Goal: Task Accomplishment & Management: Use online tool/utility

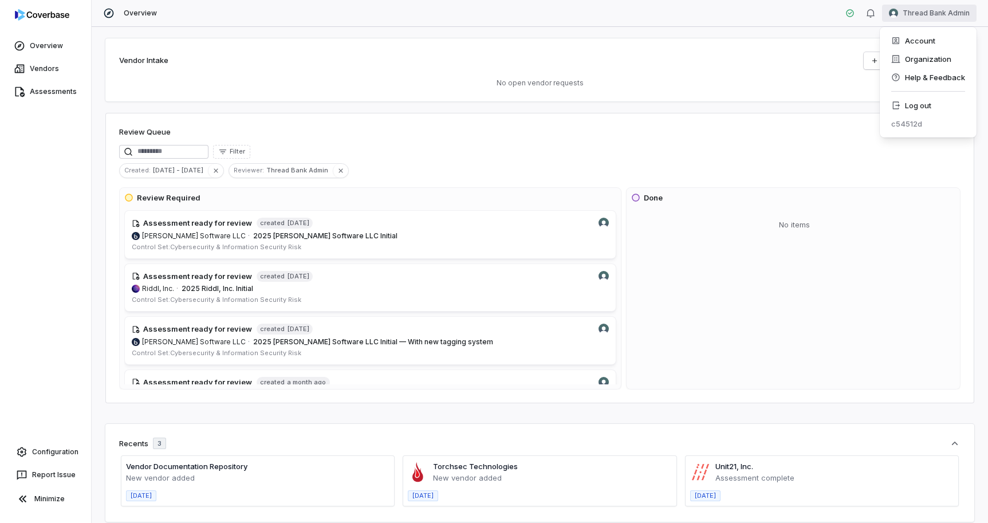
click at [922, 11] on html "Overview Vendors Assessments Configuration Report Issue Minimize Overview Threa…" at bounding box center [494, 261] width 988 height 523
click at [923, 104] on div "Log out" at bounding box center [928, 105] width 88 height 18
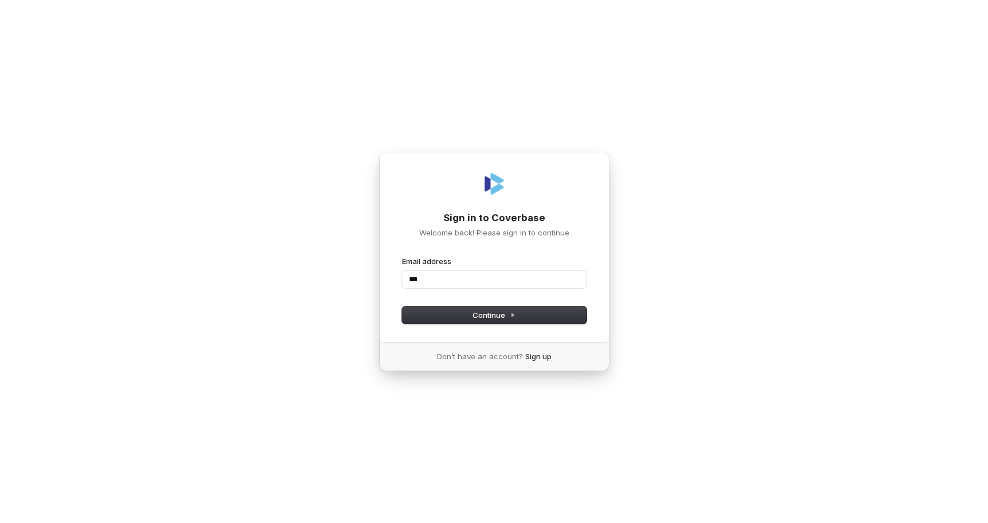
click at [0, 522] on com-1password-button at bounding box center [0, 523] width 0 height 0
click at [536, 277] on input "***" at bounding box center [494, 279] width 184 height 17
type input "*"
click at [0, 522] on com-1password-button at bounding box center [0, 523] width 0 height 0
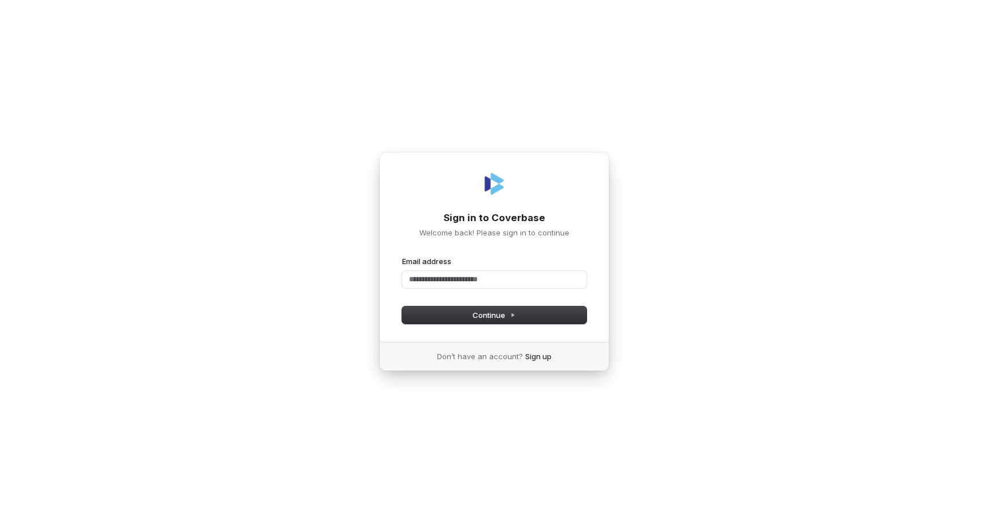
click at [0, 522] on com-1password-button at bounding box center [0, 523] width 0 height 0
type input "**********"
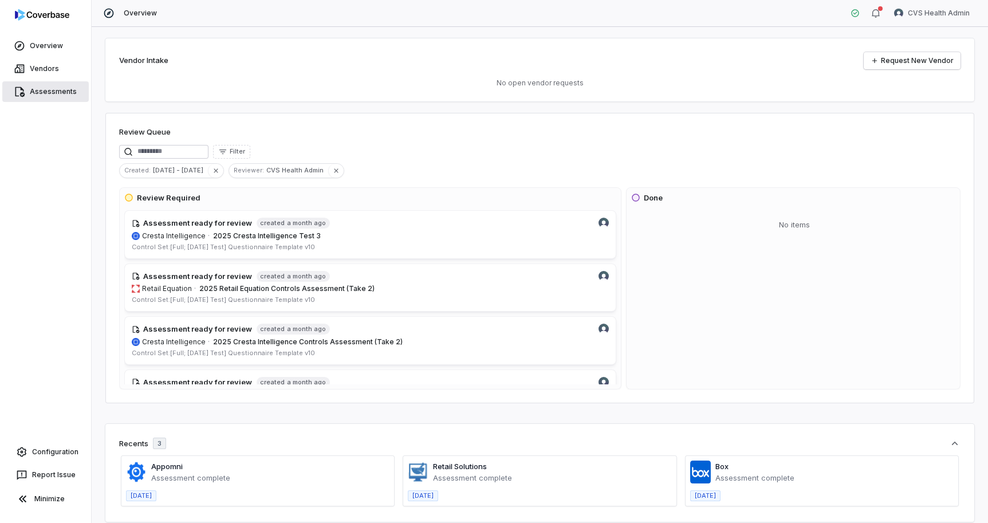
click at [48, 97] on link "Assessments" at bounding box center [45, 91] width 86 height 21
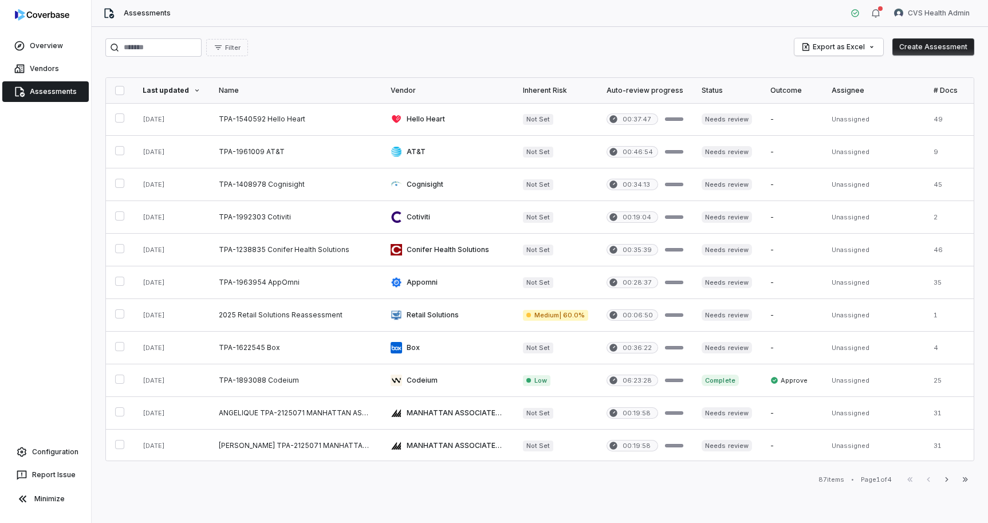
click at [928, 44] on button "Create Assessment" at bounding box center [933, 46] width 82 height 17
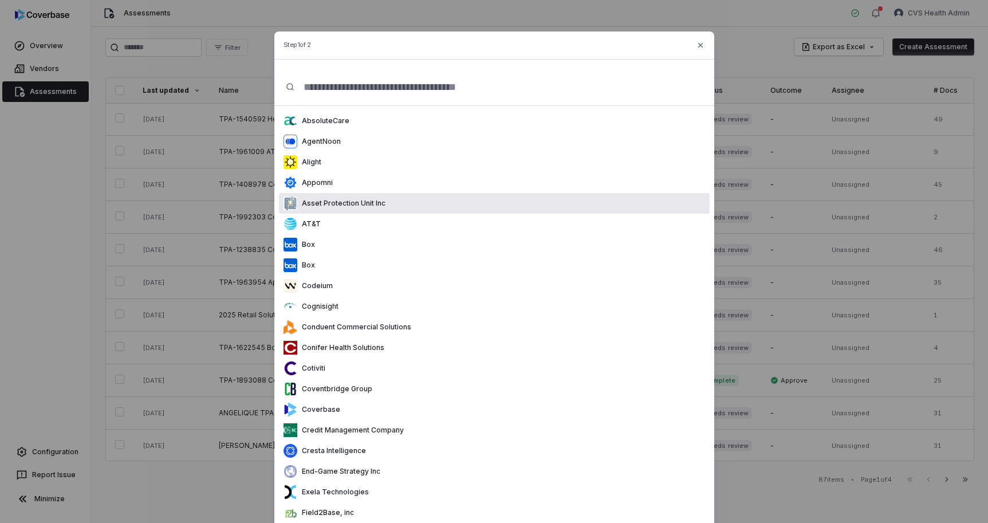
click at [425, 203] on div "Asset Protection Unit Inc" at bounding box center [494, 203] width 431 height 21
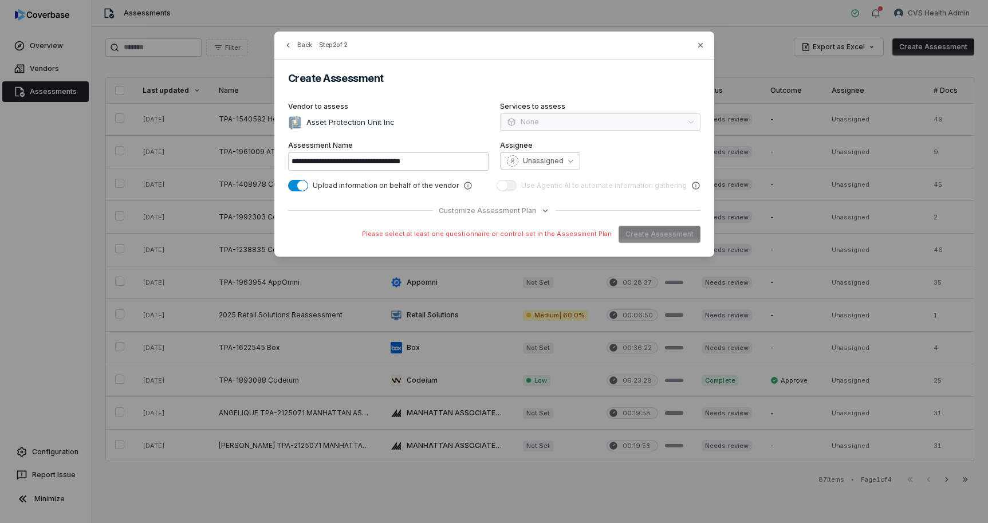
click at [549, 235] on span "Please select at least one questionnaire or control set in the Assessment Plan" at bounding box center [487, 234] width 250 height 9
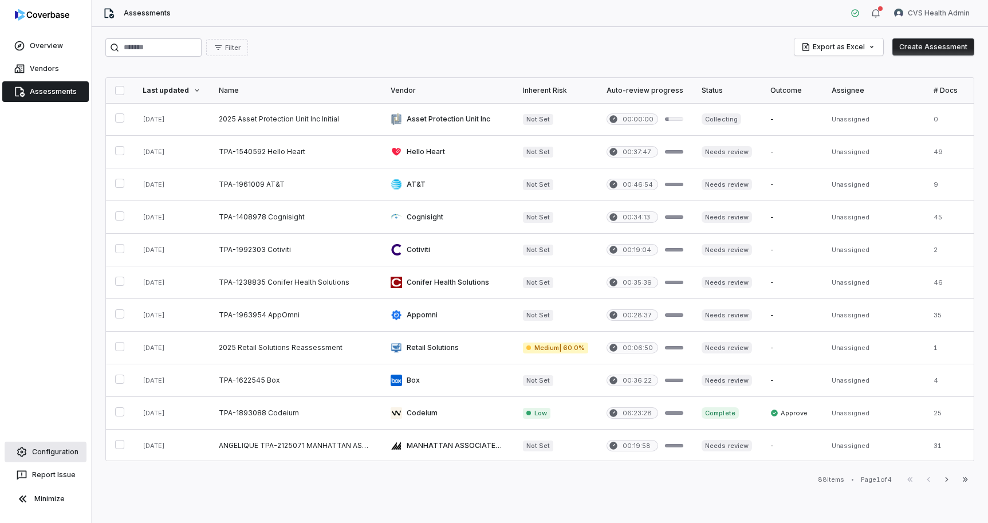
click at [61, 456] on link "Configuration" at bounding box center [46, 451] width 82 height 21
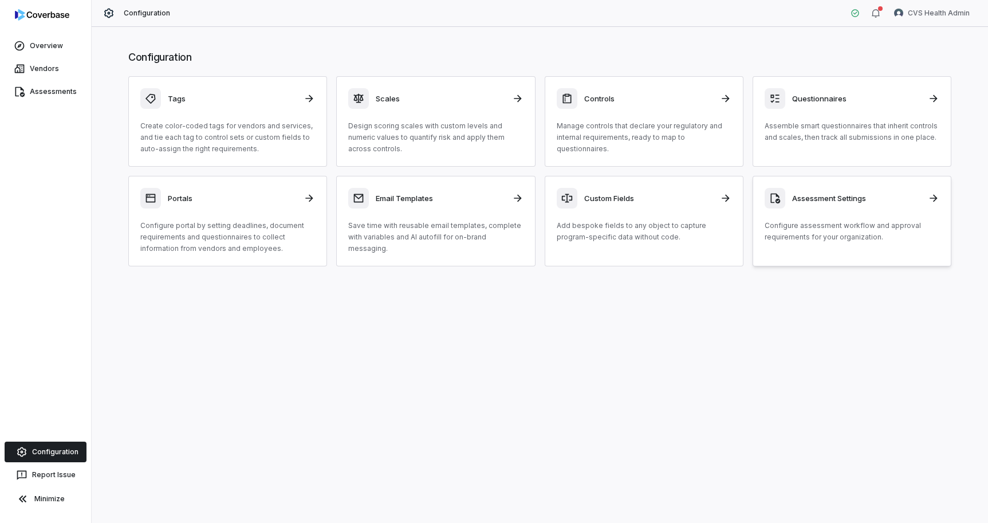
click at [804, 234] on p "Configure assessment workflow and approval requirements for your organization." at bounding box center [851, 231] width 175 height 23
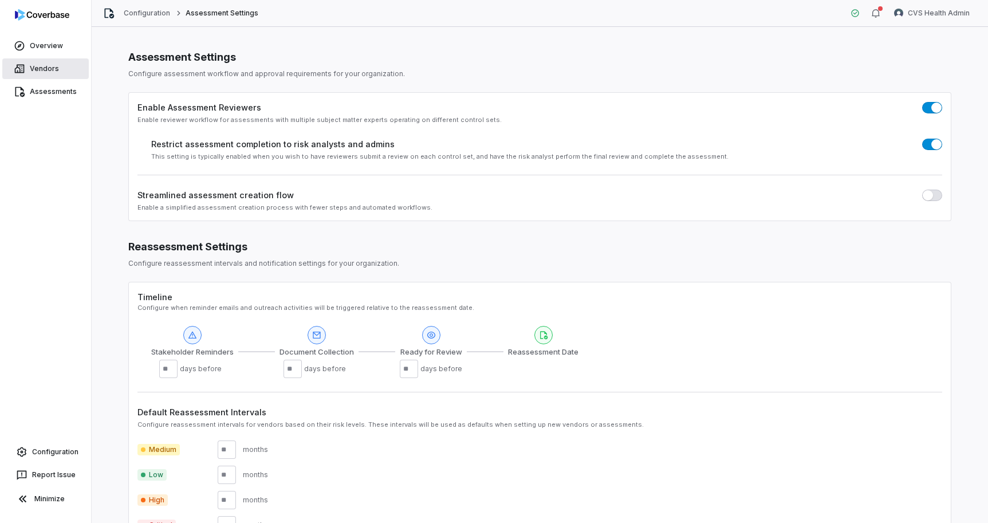
click at [54, 68] on link "Vendors" at bounding box center [45, 68] width 86 height 21
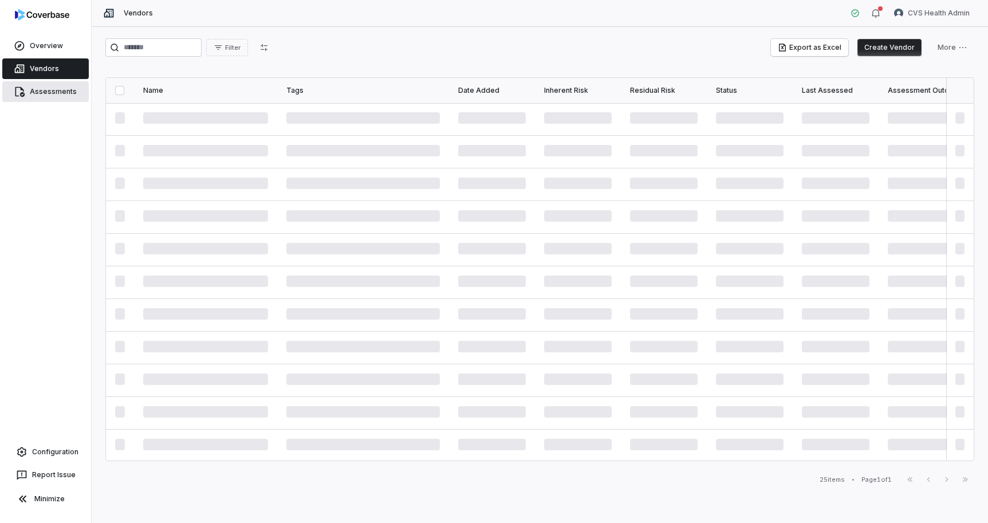
click at [53, 97] on link "Assessments" at bounding box center [45, 91] width 86 height 21
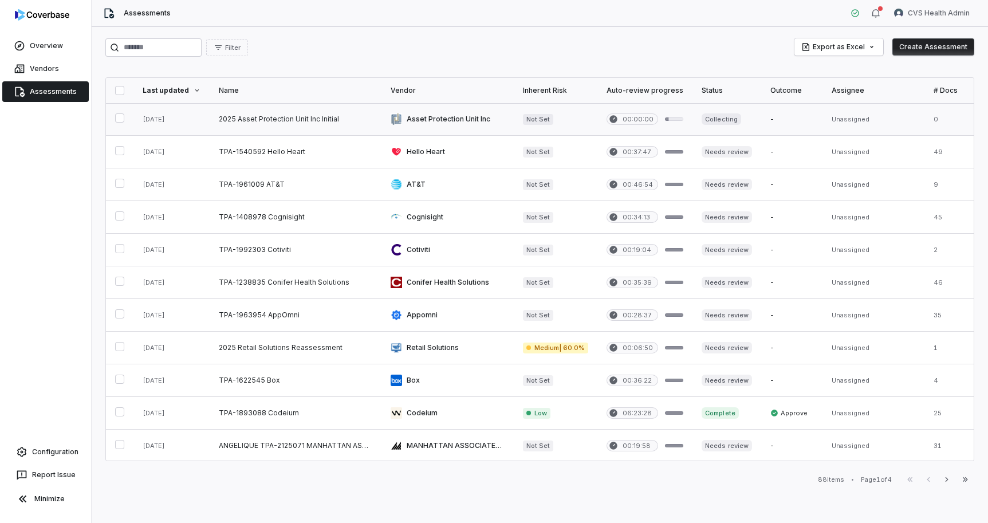
click at [490, 123] on link at bounding box center [447, 119] width 132 height 32
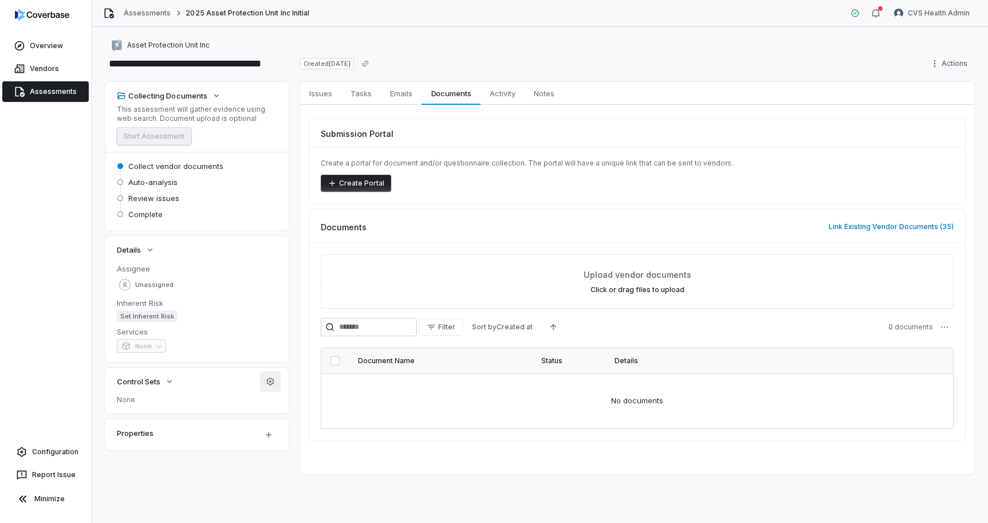
click at [269, 383] on icon "button" at bounding box center [270, 381] width 9 height 9
click at [901, 229] on button "Link Existing Vendor Documents ( 35 )" at bounding box center [891, 227] width 132 height 24
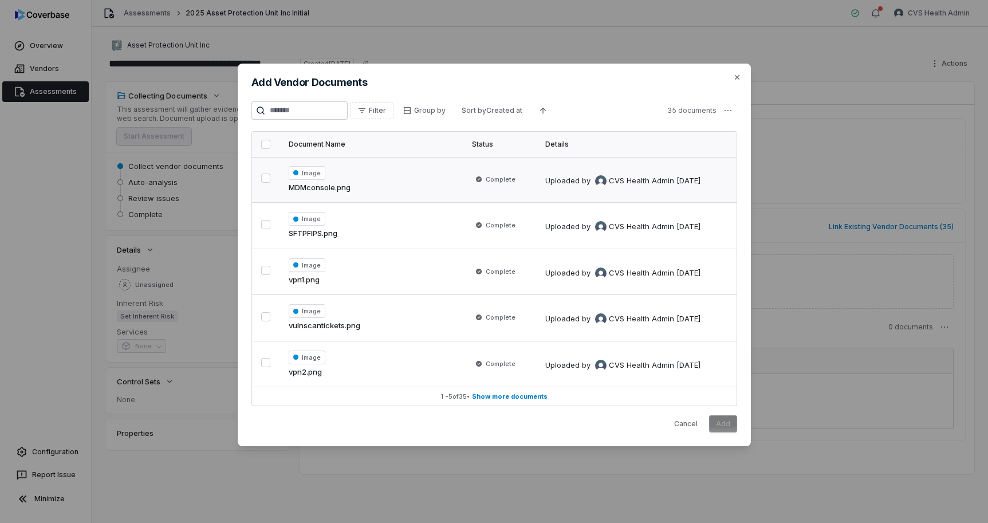
click at [266, 179] on button "button" at bounding box center [265, 177] width 9 height 9
click at [723, 427] on button "Add" at bounding box center [723, 423] width 28 height 17
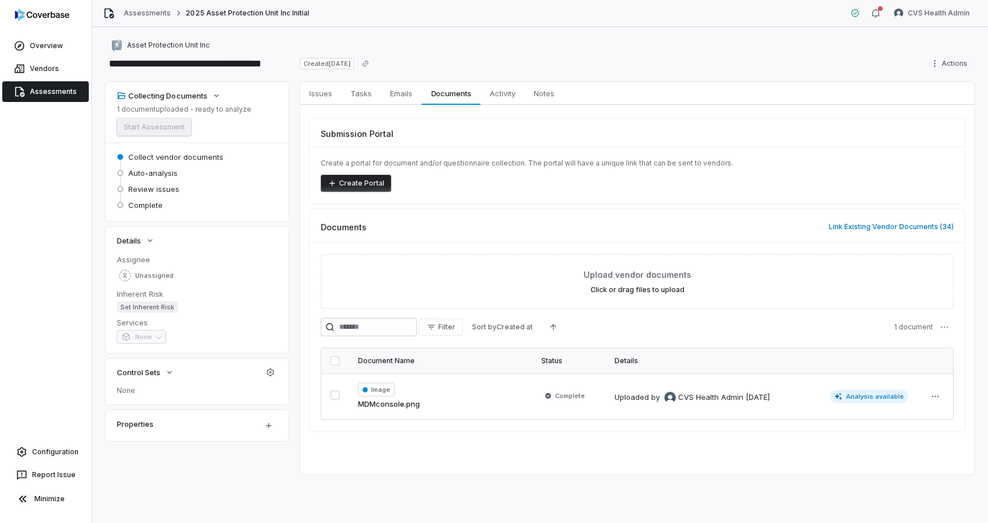
click at [687, 463] on div "Issues Issues Tasks Tasks Emails Emails Documents Documents Activity Activity N…" at bounding box center [637, 278] width 674 height 392
click at [938, 403] on html "**********" at bounding box center [494, 261] width 988 height 523
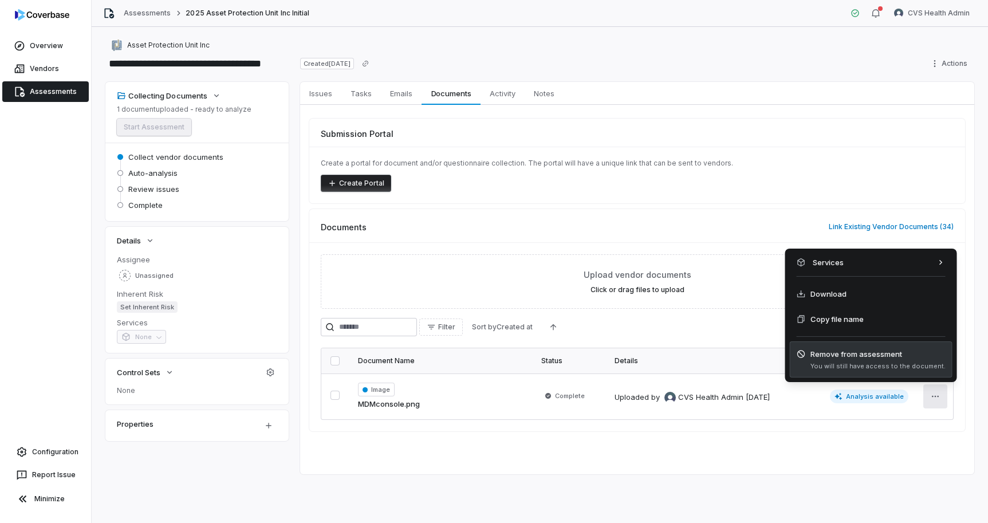
click at [889, 359] on span "Remove from assessment" at bounding box center [877, 353] width 135 height 11
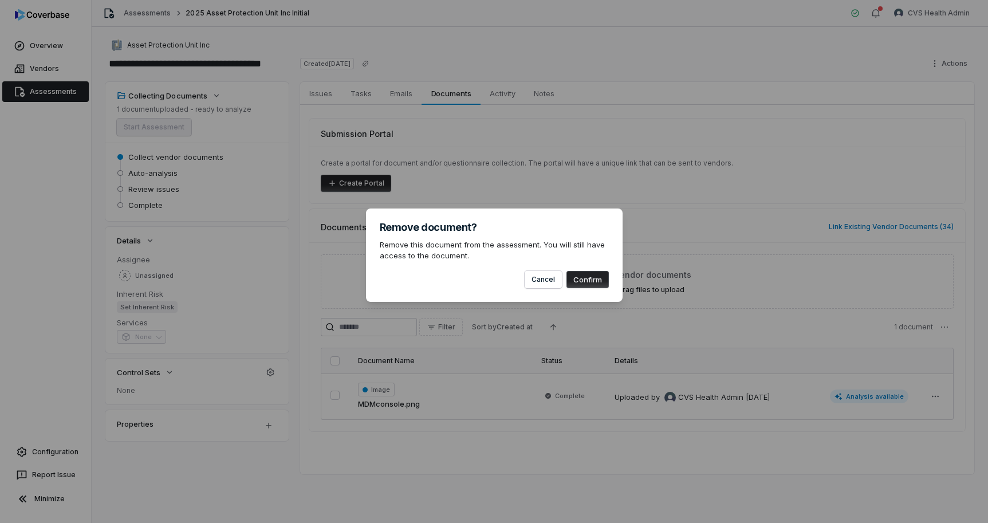
click at [593, 281] on button "Confirm" at bounding box center [587, 279] width 42 height 17
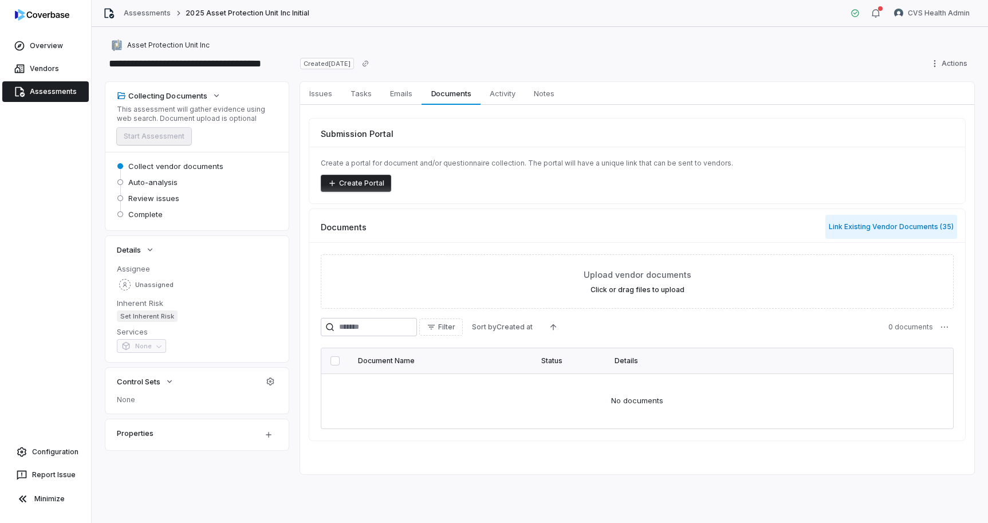
click at [907, 222] on button "Link Existing Vendor Documents ( 35 )" at bounding box center [891, 227] width 132 height 24
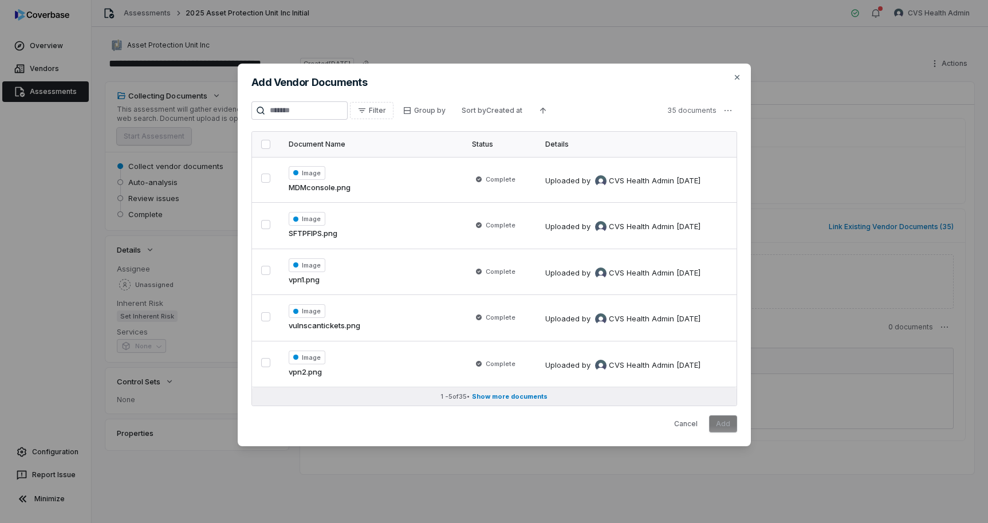
click at [506, 396] on span "Show more documents" at bounding box center [510, 396] width 76 height 9
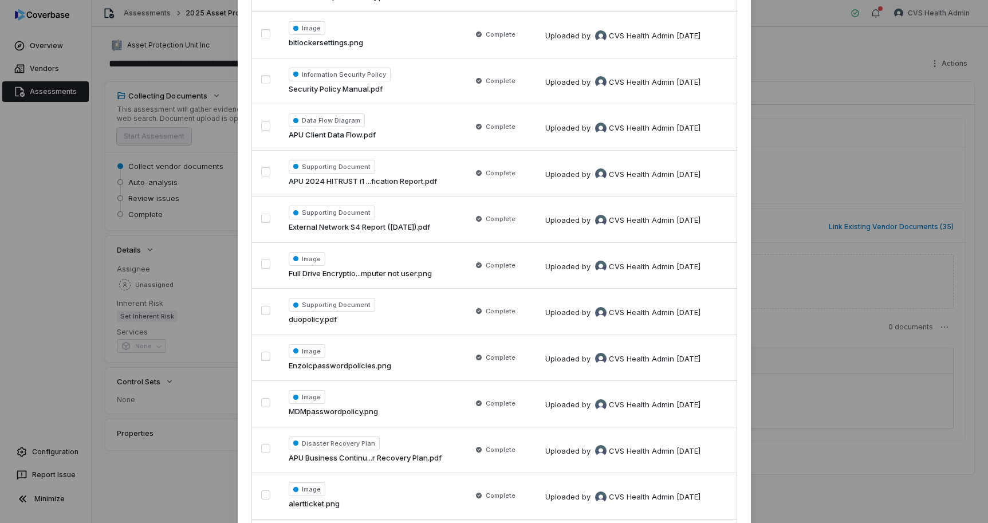
scroll to position [1292, 0]
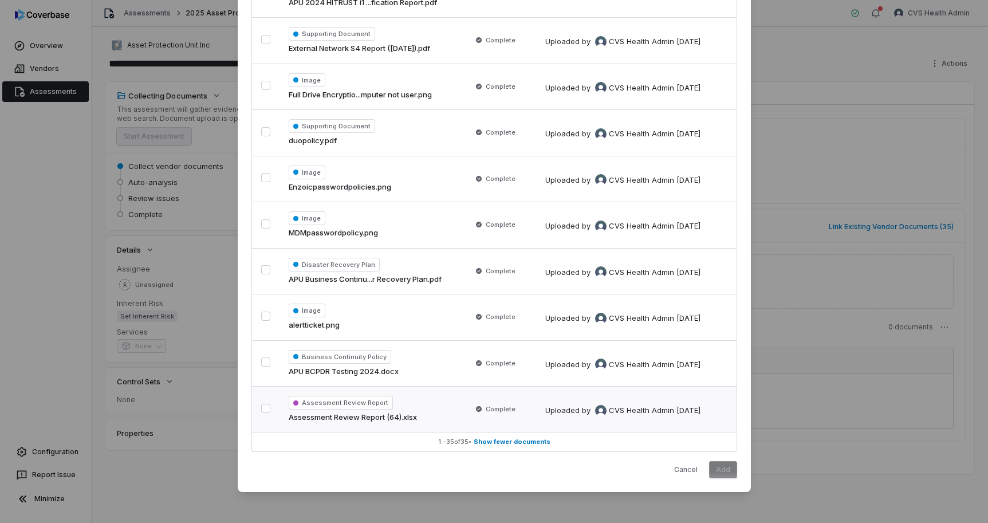
click at [266, 408] on button "button" at bounding box center [265, 408] width 9 height 9
click at [728, 472] on button "Add" at bounding box center [723, 469] width 28 height 17
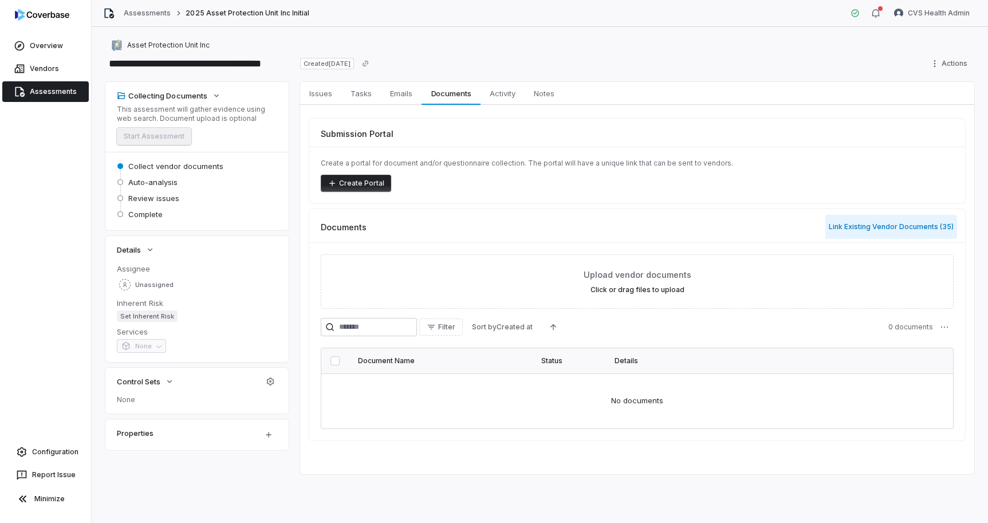
click at [916, 223] on button "Link Existing Vendor Documents ( 35 )" at bounding box center [891, 227] width 132 height 24
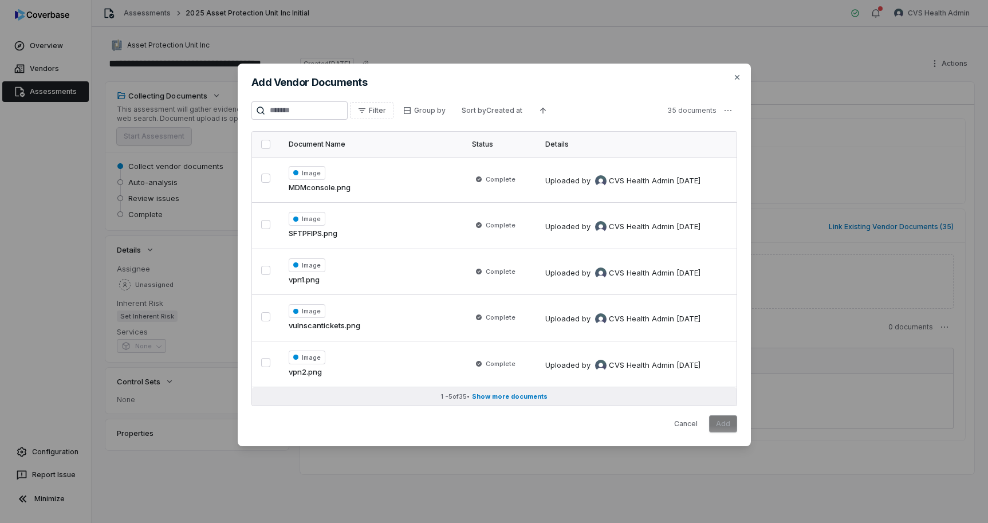
click at [515, 397] on span "Show more documents" at bounding box center [510, 396] width 76 height 9
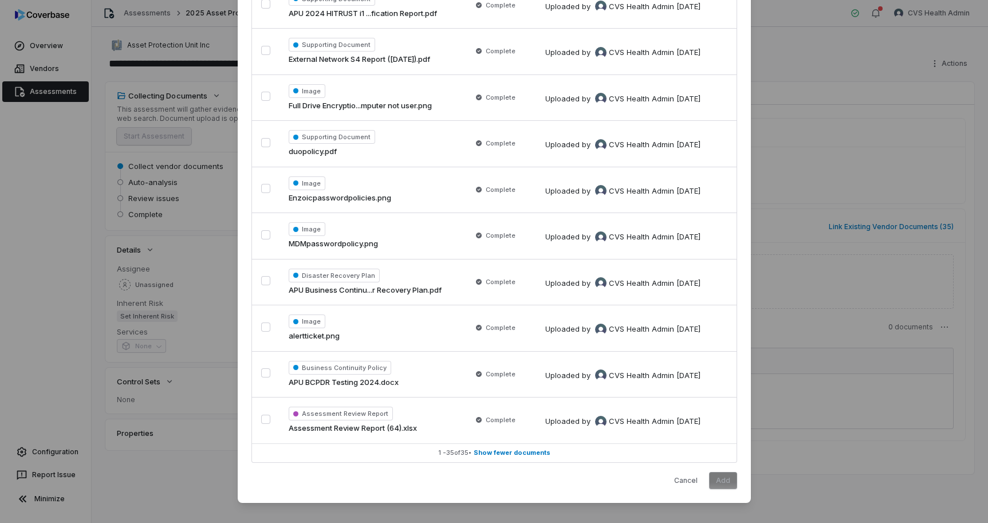
scroll to position [1292, 0]
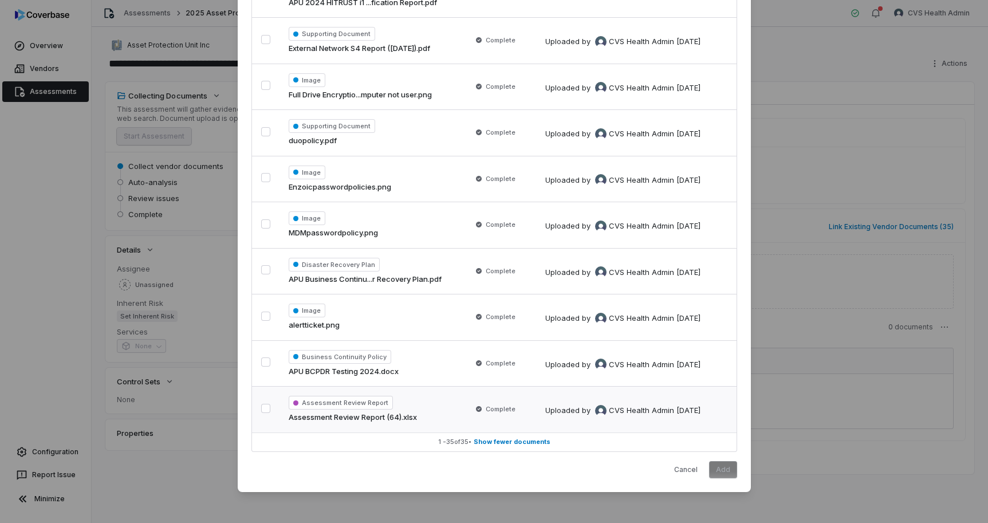
click at [263, 409] on button "button" at bounding box center [265, 408] width 9 height 9
click at [728, 465] on button "Add" at bounding box center [723, 469] width 28 height 17
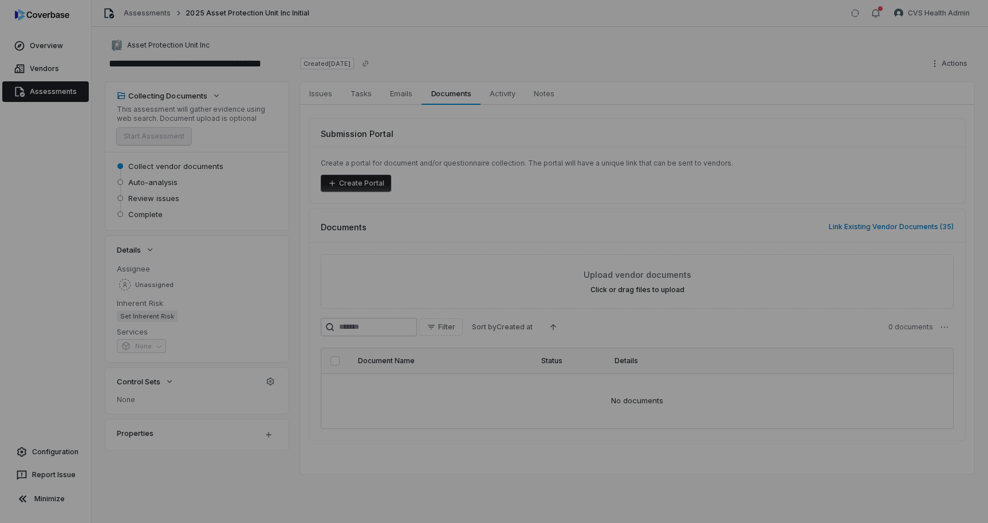
scroll to position [0, 0]
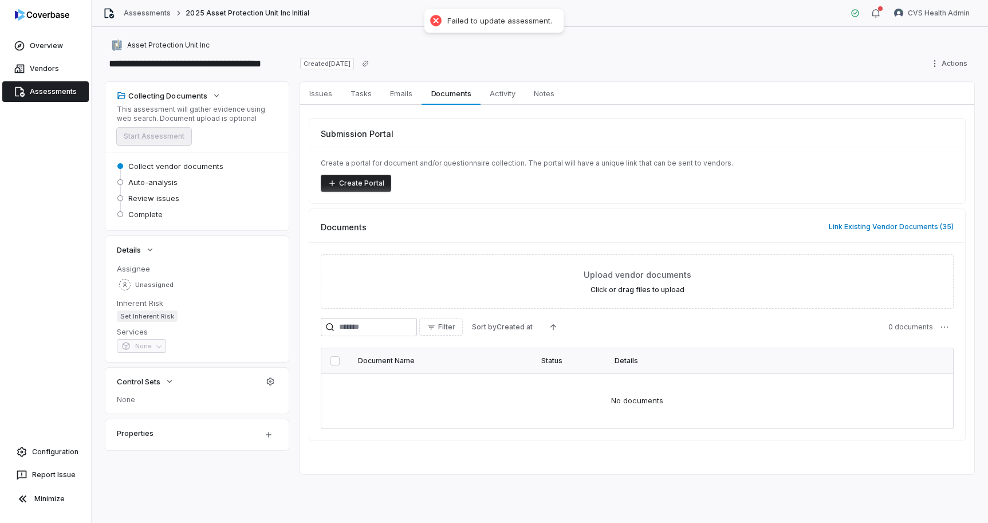
click at [719, 469] on div "Issues Issues Tasks Tasks Emails Emails Documents Documents Activity Activity N…" at bounding box center [637, 278] width 674 height 392
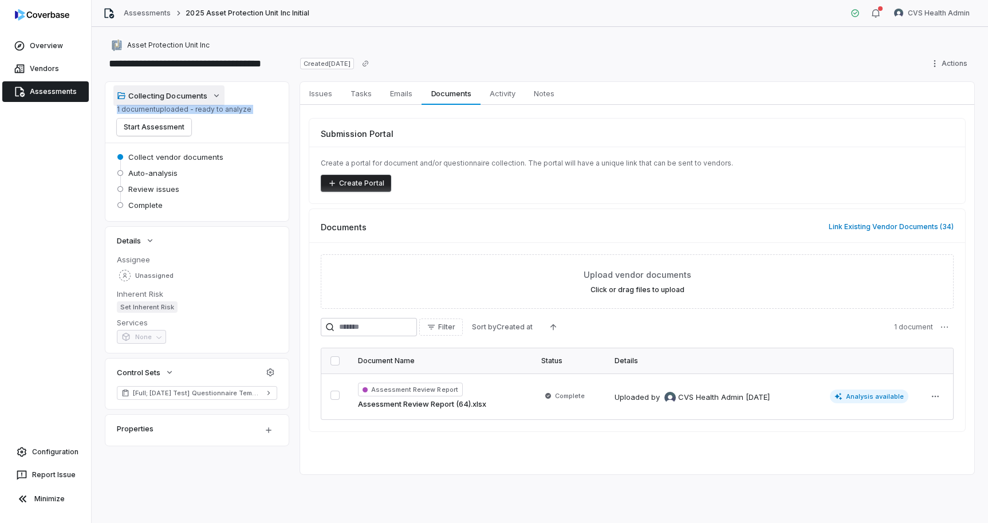
drag, startPoint x: 203, startPoint y: 132, endPoint x: 116, endPoint y: 94, distance: 94.9
click at [117, 94] on div "Collecting Documents 1 document uploaded - ready to analyze Start Assessment" at bounding box center [197, 112] width 160 height 47
click at [206, 109] on p "1 document uploaded - ready to analyze" at bounding box center [184, 109] width 135 height 9
click at [49, 94] on link "Assessments" at bounding box center [45, 91] width 86 height 21
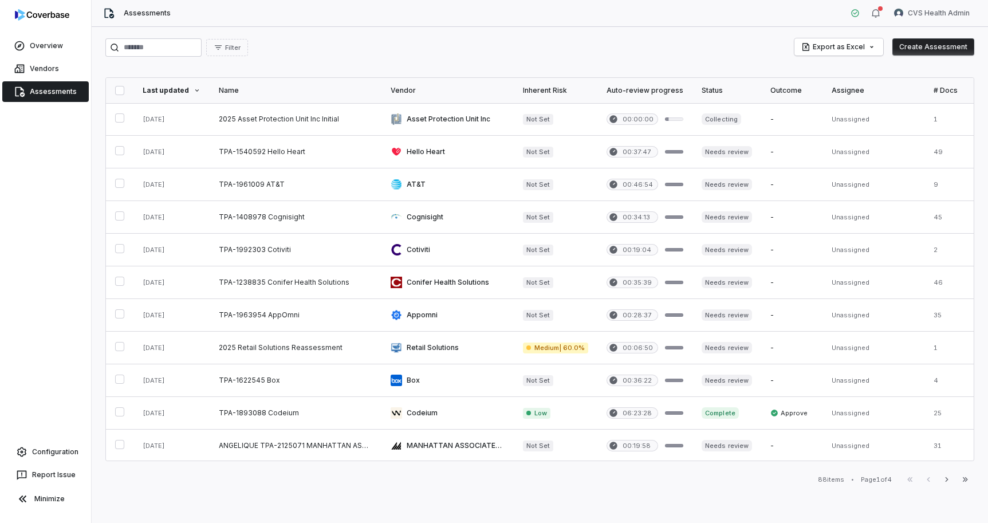
click at [944, 50] on button "Create Assessment" at bounding box center [933, 46] width 82 height 17
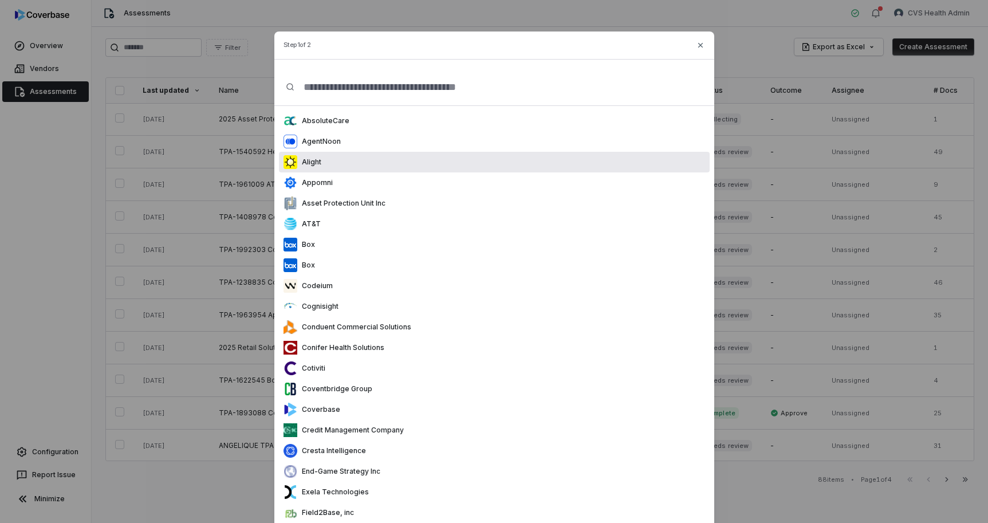
click at [394, 163] on div "Alight" at bounding box center [494, 162] width 431 height 21
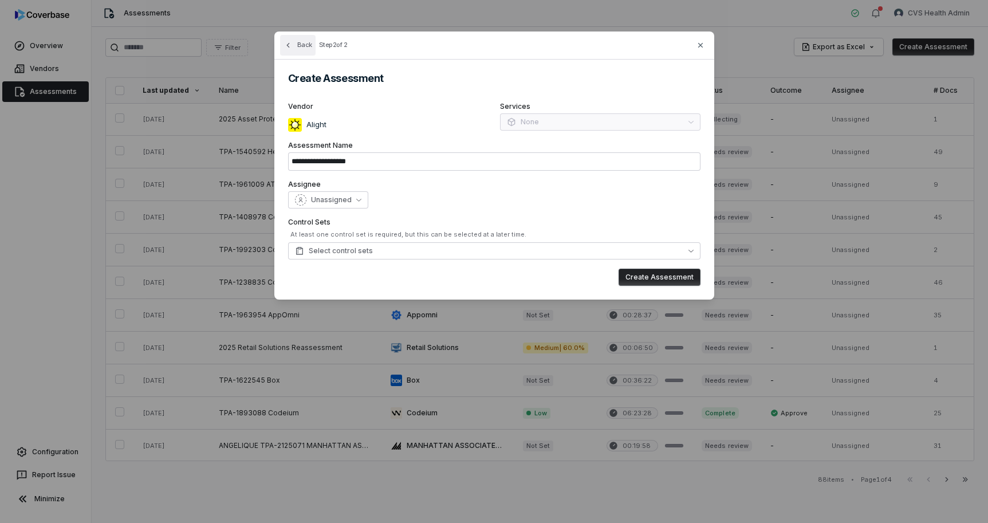
click at [290, 44] on icon "button" at bounding box center [287, 45] width 9 height 9
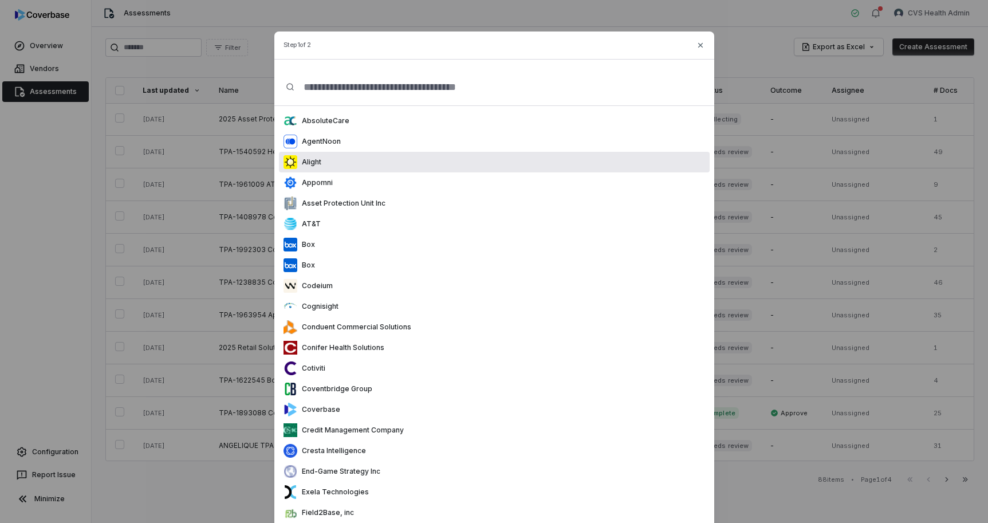
click at [369, 165] on div "Alight" at bounding box center [494, 162] width 431 height 21
